Goal: Task Accomplishment & Management: Use online tool/utility

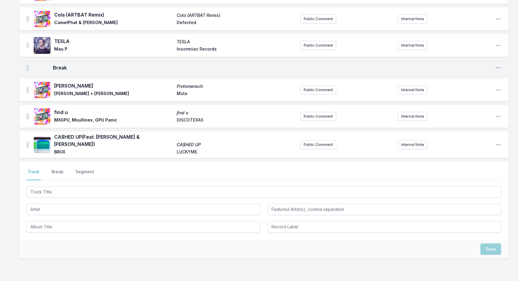
scroll to position [876, 0]
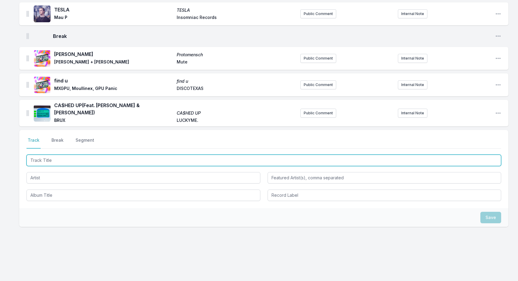
click at [187, 157] on input "Track Title" at bounding box center [263, 160] width 475 height 11
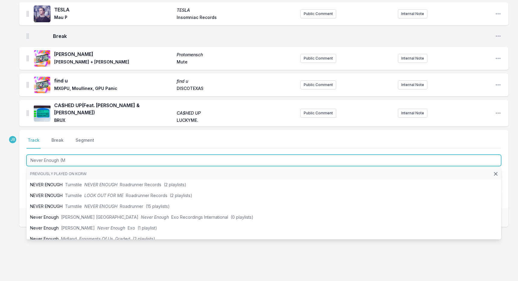
type input "Never Enough (MX"
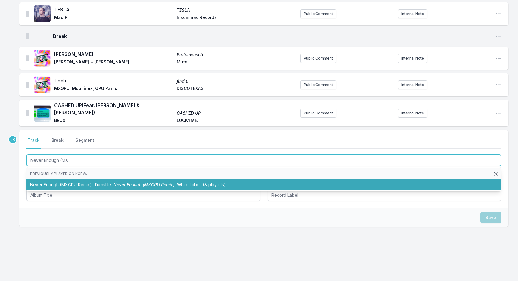
click at [142, 182] on span "Never Enough (MXGPU Remix)" at bounding box center [144, 184] width 61 height 5
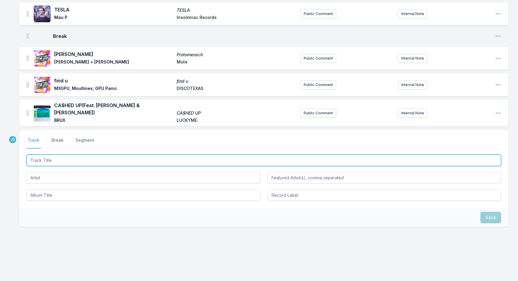
scroll to position [902, 0]
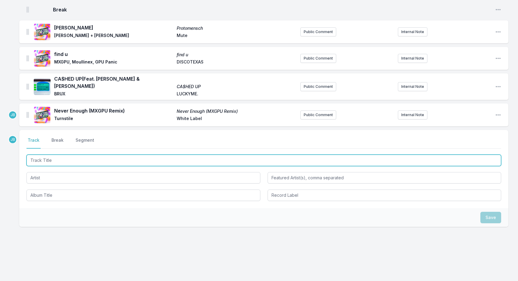
click at [92, 157] on input "Track Title" at bounding box center [263, 160] width 475 height 11
type input "Wash Over"
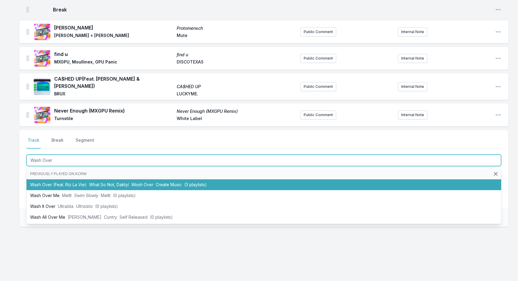
click at [92, 182] on span "What So Not, Daktyl" at bounding box center [109, 184] width 40 height 5
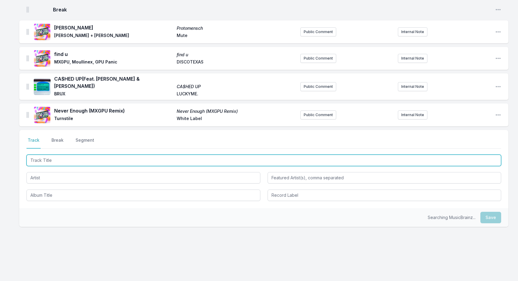
scroll to position [929, 0]
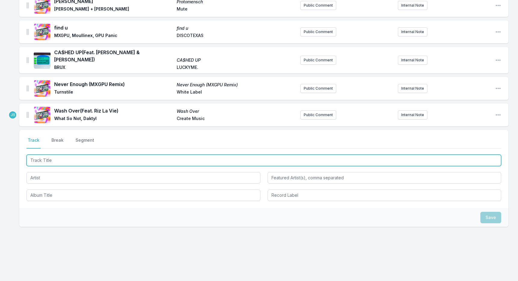
click at [80, 156] on input "Track Title" at bounding box center [263, 160] width 475 height 11
type input "No Signal"
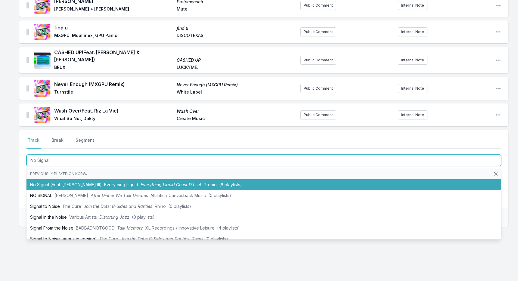
click at [91, 180] on li "No Signal (Feat. [PERSON_NAME] III) Everything Liquid Everything Liquid Guest D…" at bounding box center [263, 184] width 475 height 11
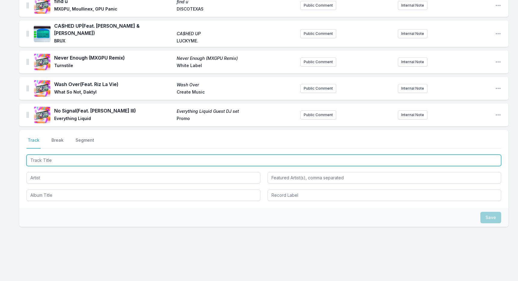
scroll to position [954, 0]
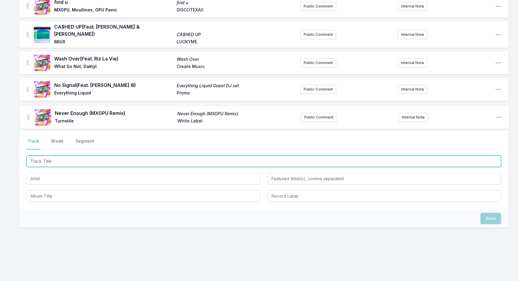
drag, startPoint x: 28, startPoint y: 57, endPoint x: 29, endPoint y: 119, distance: 61.4
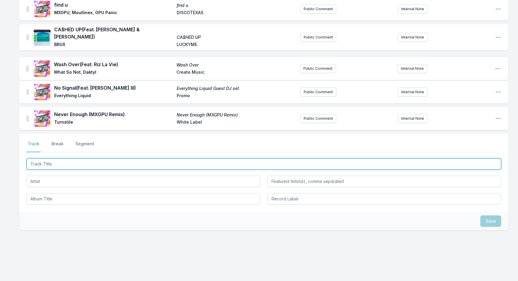
scroll to position [950, 0]
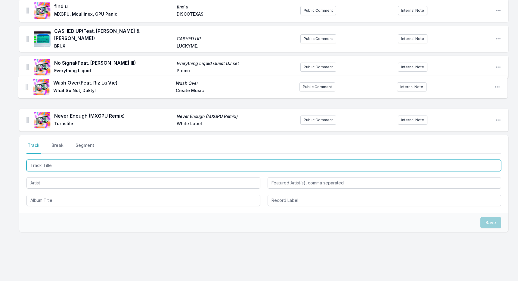
drag, startPoint x: 28, startPoint y: 58, endPoint x: 27, endPoint y: 88, distance: 29.2
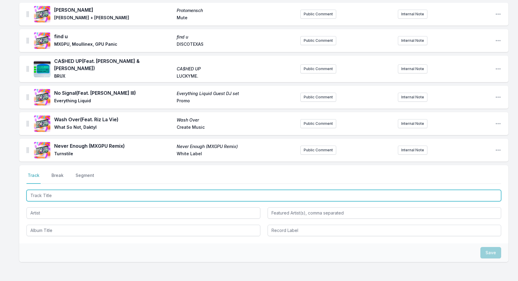
scroll to position [955, 0]
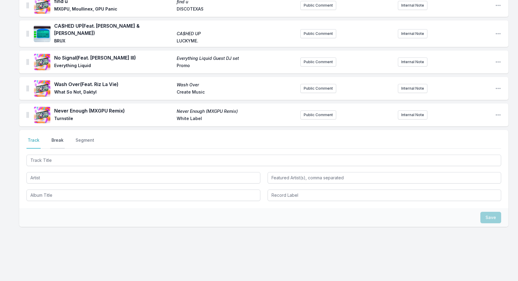
click at [58, 137] on button "Break" at bounding box center [57, 142] width 14 height 11
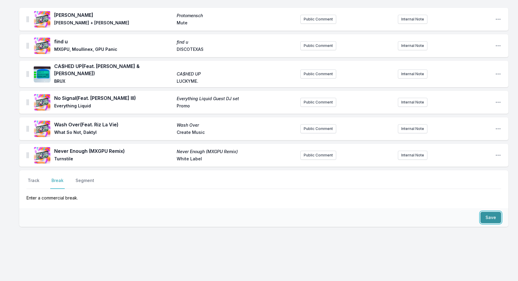
click at [491, 213] on button "Save" at bounding box center [491, 217] width 21 height 11
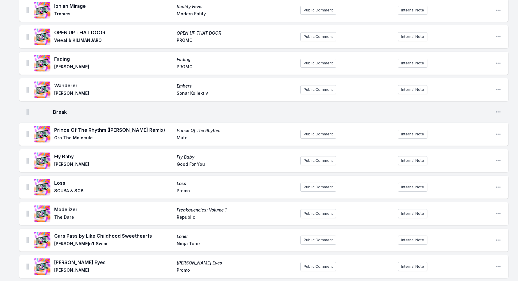
scroll to position [0, 0]
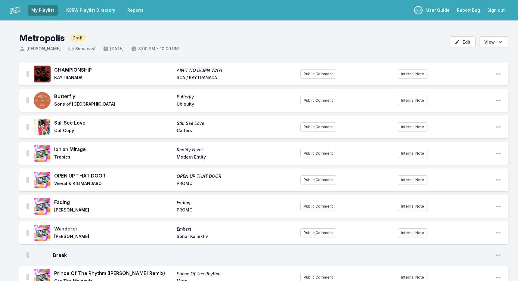
click at [498, 11] on button "Sign out" at bounding box center [496, 10] width 25 height 11
